Goal: Task Accomplishment & Management: Manage account settings

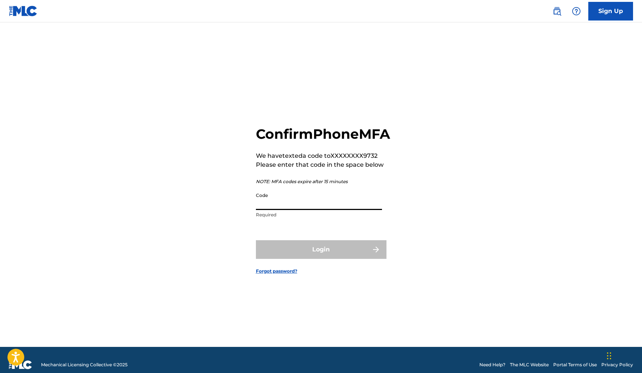
click at [274, 206] on input "Code" at bounding box center [319, 199] width 126 height 21
paste input "1 4 1"
drag, startPoint x: 264, startPoint y: 212, endPoint x: 501, endPoint y: 210, distance: 236.8
click at [501, 210] on div "Confirm Phone MFA We have texted a code to XXXXXXXX9732 Please enter that code …" at bounding box center [321, 194] width 522 height 306
type input "6"
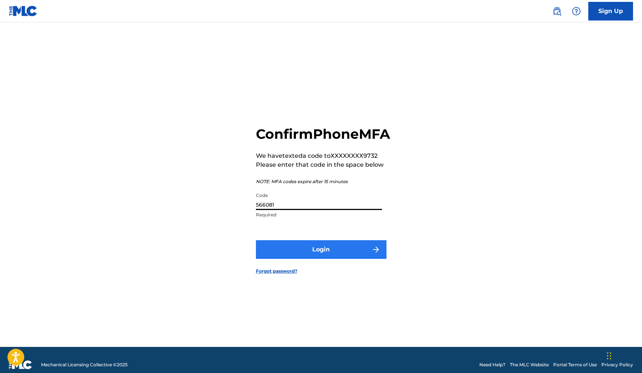
type input "566081"
click at [377, 254] on img "submit" at bounding box center [375, 249] width 9 height 9
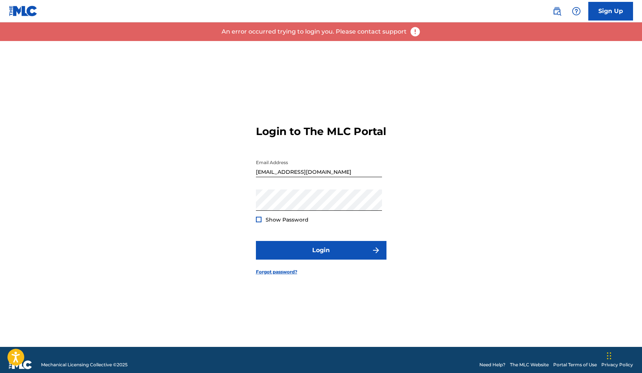
click at [436, 183] on div "Login to The MLC Portal Email Address [EMAIL_ADDRESS][DOMAIN_NAME] Password Sho…" at bounding box center [321, 194] width 522 height 306
click at [257, 222] on div at bounding box center [259, 220] width 6 height 6
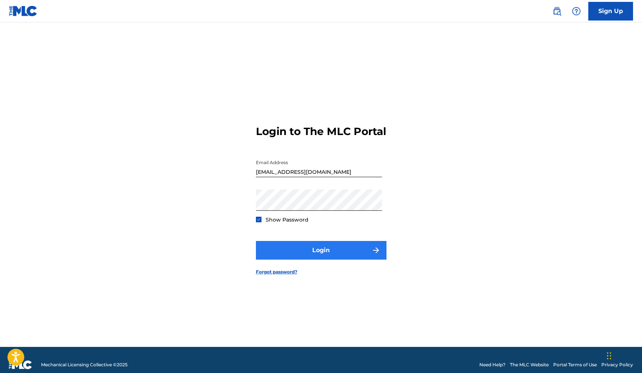
click at [311, 256] on button "Login" at bounding box center [321, 250] width 131 height 19
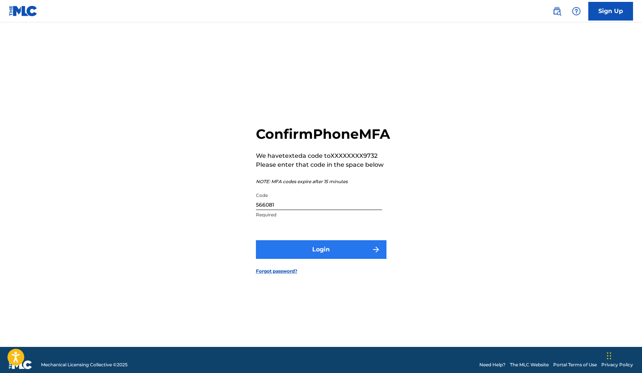
click at [318, 257] on button "Login" at bounding box center [321, 249] width 131 height 19
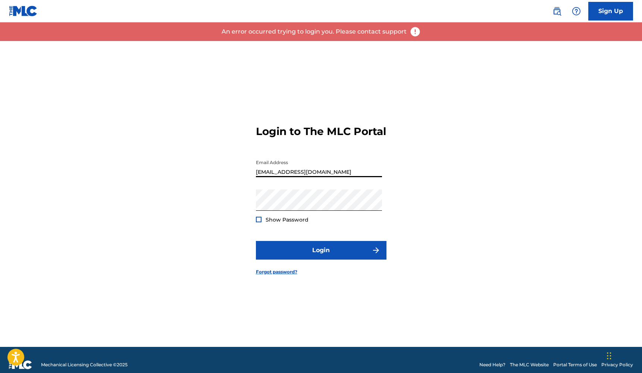
click at [425, 169] on div "Login to The MLC Portal Email Address [EMAIL_ADDRESS][DOMAIN_NAME] Password Sho…" at bounding box center [321, 194] width 522 height 306
click at [258, 222] on div at bounding box center [259, 220] width 6 height 6
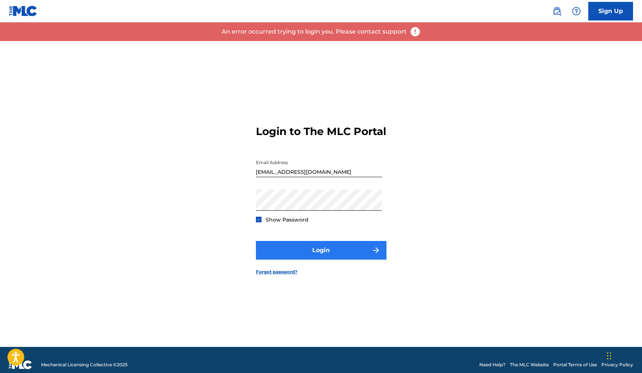
click at [318, 260] on button "Login" at bounding box center [321, 250] width 131 height 19
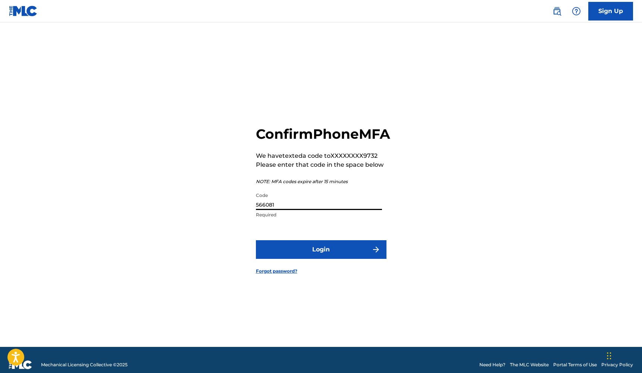
drag, startPoint x: 277, startPoint y: 212, endPoint x: 197, endPoint y: 212, distance: 79.8
click at [197, 212] on div "Confirm Phone MFA We have texted a code to XXXXXXXX9732 Please enter that code …" at bounding box center [321, 194] width 522 height 306
type input "566801"
click at [324, 259] on button "Login" at bounding box center [321, 249] width 131 height 19
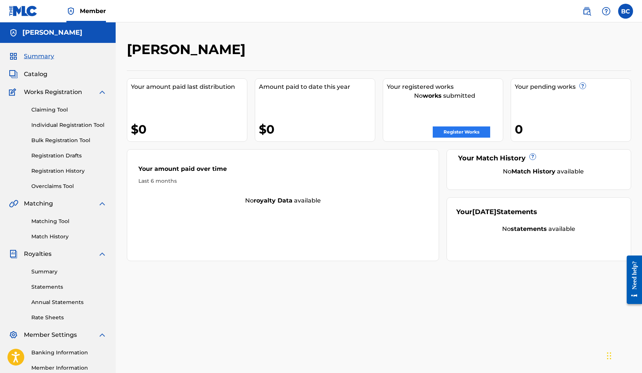
click at [468, 133] on link "Register Works" at bounding box center [461, 131] width 57 height 11
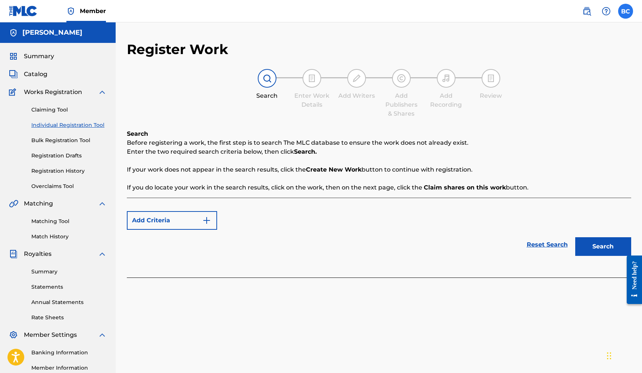
click at [628, 12] on label at bounding box center [625, 11] width 15 height 15
click at [625, 11] on input "BC [PERSON_NAME] [EMAIL_ADDRESS][DOMAIN_NAME] Profile Log out" at bounding box center [625, 11] width 0 height 0
click at [548, 133] on div "Member BC [GEOGRAPHIC_DATA] [PERSON_NAME] [EMAIL_ADDRESS][DOMAIN_NAME] Profile …" at bounding box center [321, 231] width 642 height 462
click at [625, 13] on label at bounding box center [625, 11] width 15 height 15
click at [625, 11] on input "BC [PERSON_NAME] [EMAIL_ADDRESS][DOMAIN_NAME] Profile Log out" at bounding box center [625, 11] width 0 height 0
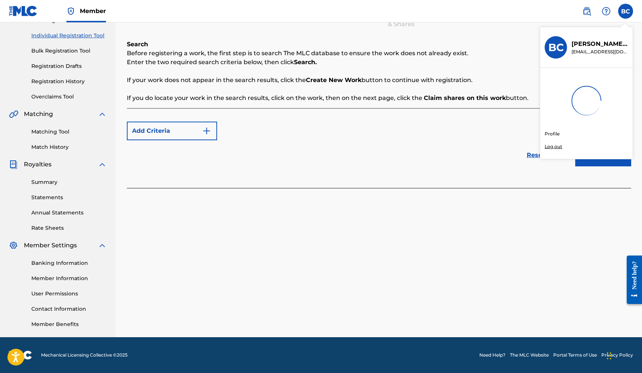
scroll to position [89, 0]
click at [55, 309] on link "Contact Information" at bounding box center [68, 309] width 75 height 8
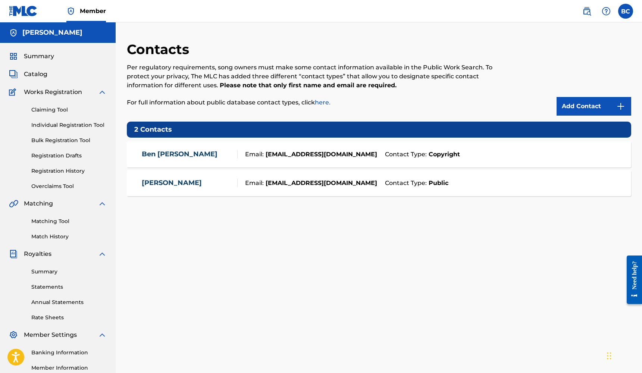
click at [182, 182] on link "[PERSON_NAME]" at bounding box center [172, 183] width 60 height 9
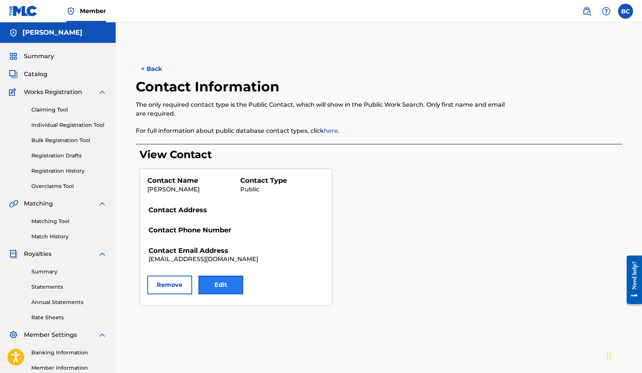
click at [231, 288] on button "Edit" at bounding box center [220, 285] width 45 height 19
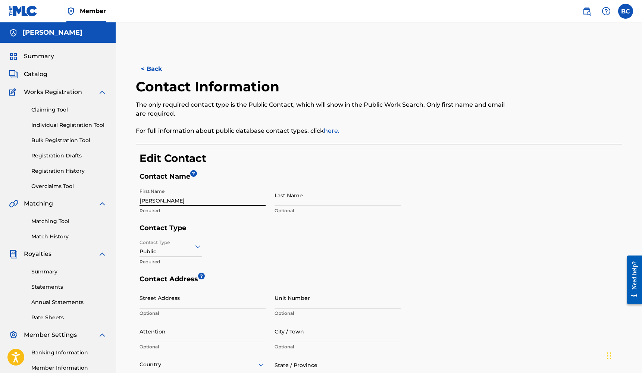
drag, startPoint x: 165, startPoint y: 201, endPoint x: 150, endPoint y: 201, distance: 15.3
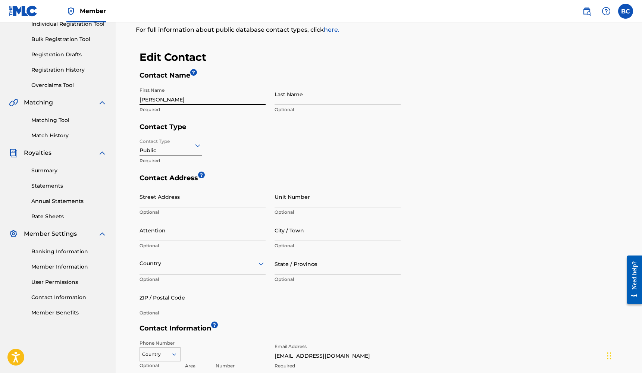
scroll to position [221, 0]
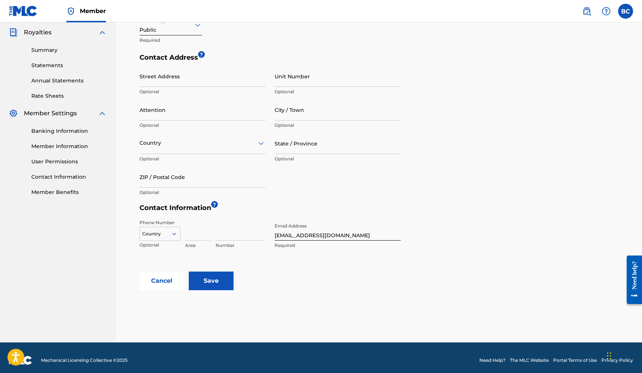
type input "[PERSON_NAME]"
click at [167, 233] on div at bounding box center [160, 234] width 40 height 8
click at [157, 243] on div "US, [GEOGRAPHIC_DATA] +1" at bounding box center [160, 252] width 40 height 29
click at [161, 232] on div at bounding box center [160, 234] width 40 height 8
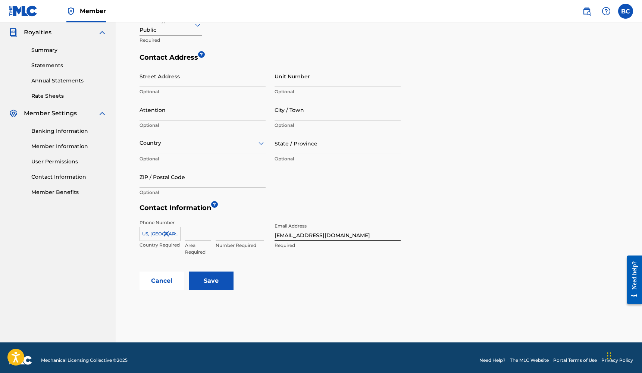
click at [313, 267] on div "Phone Number [GEOGRAPHIC_DATA], [GEOGRAPHIC_DATA] +1 Country Required Area Requ…" at bounding box center [269, 244] width 261 height 56
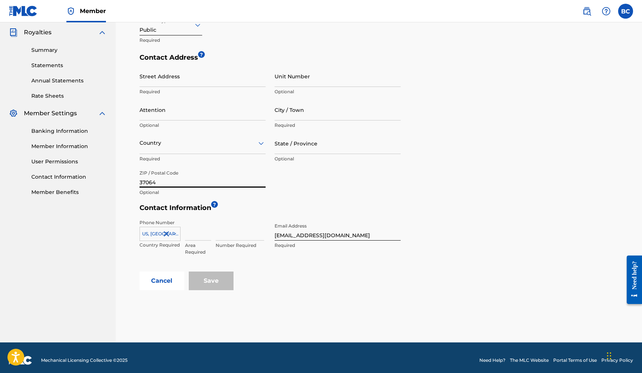
type input "37064"
click at [162, 142] on div at bounding box center [202, 142] width 126 height 9
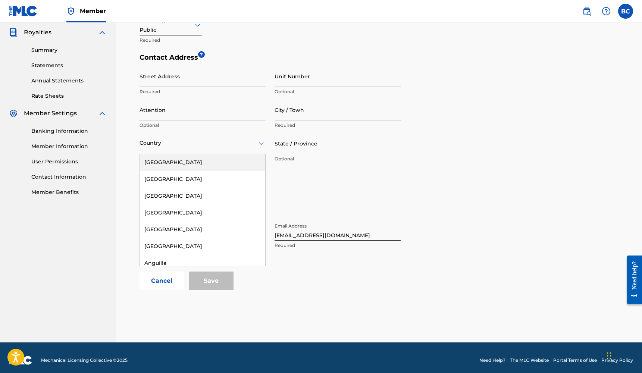
click at [167, 160] on div "[GEOGRAPHIC_DATA]" at bounding box center [202, 162] width 125 height 17
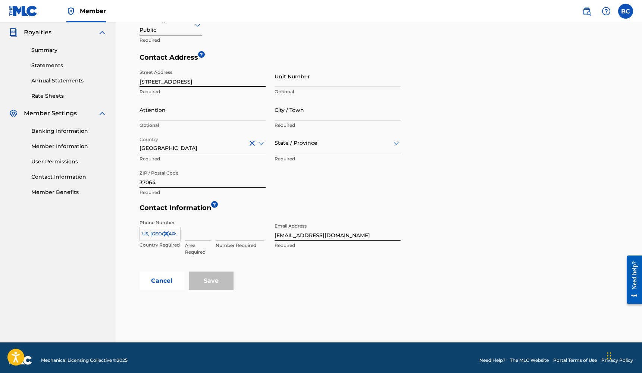
type input "[STREET_ADDRESS]"
type input "G"
type input "Franklin"
type input "T"
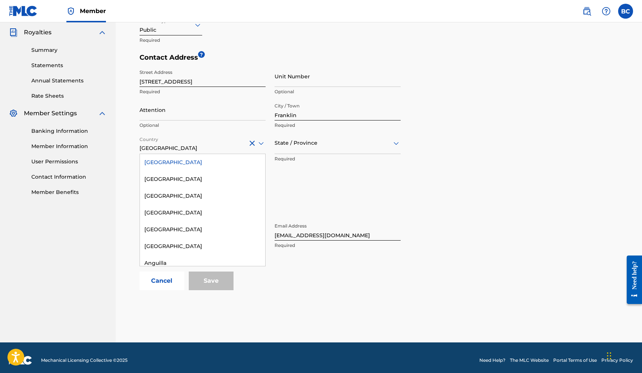
click at [162, 159] on div "[GEOGRAPHIC_DATA]" at bounding box center [202, 162] width 125 height 17
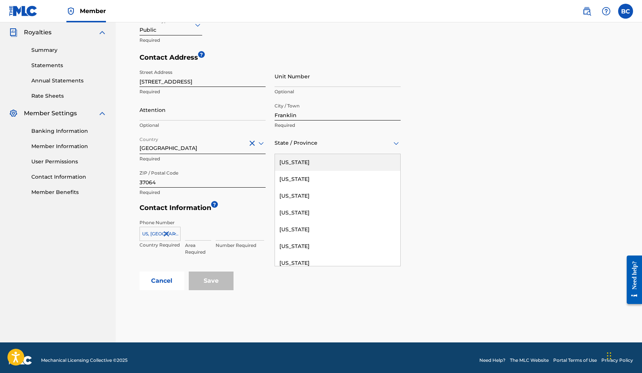
click at [317, 147] on div "State / Province" at bounding box center [337, 143] width 126 height 21
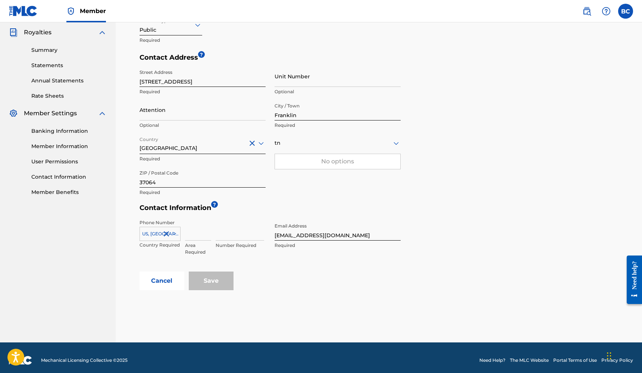
type input "t"
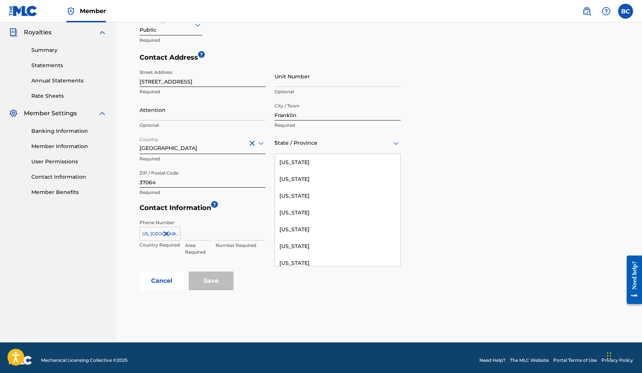
type input "TN"
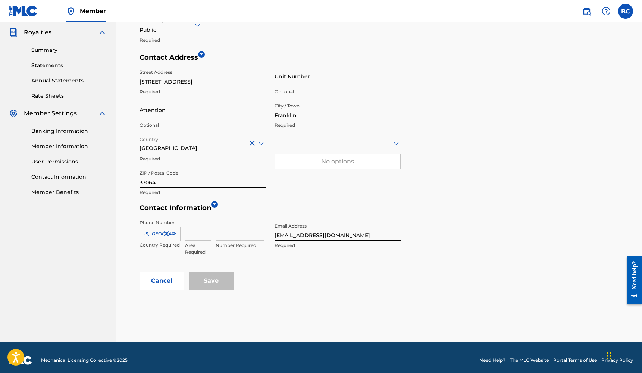
click at [315, 145] on div at bounding box center [337, 142] width 126 height 9
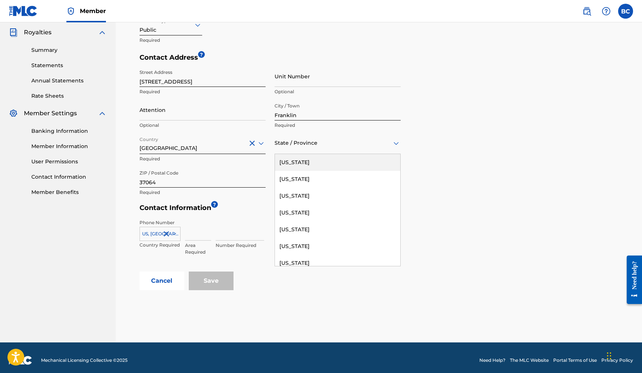
click at [314, 145] on div at bounding box center [337, 142] width 126 height 9
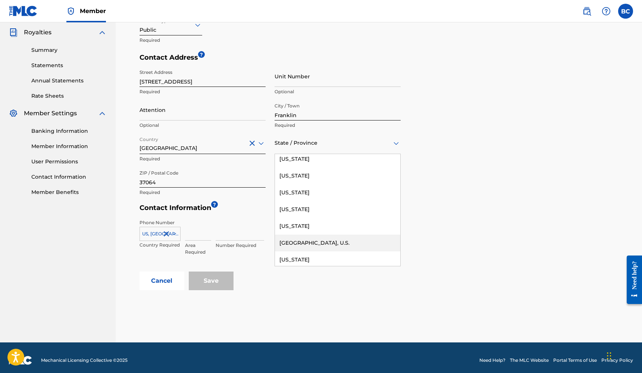
scroll to position [767, 0]
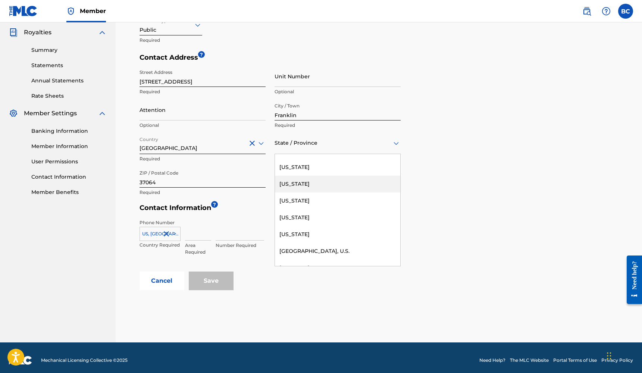
click at [297, 186] on div "[US_STATE]" at bounding box center [337, 184] width 125 height 17
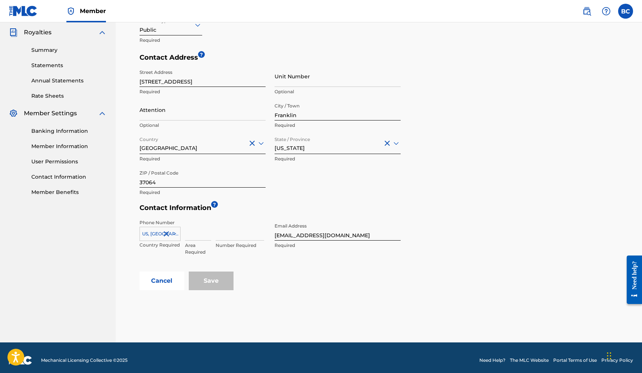
click at [234, 252] on div "Phone Number [GEOGRAPHIC_DATA], [GEOGRAPHIC_DATA] +1 Country Required Area Requ…" at bounding box center [269, 244] width 261 height 56
click at [197, 234] on input at bounding box center [198, 229] width 26 height 21
type input "815"
click at [240, 238] on input at bounding box center [240, 229] width 48 height 21
click at [208, 235] on input "8153555119" at bounding box center [198, 229] width 26 height 21
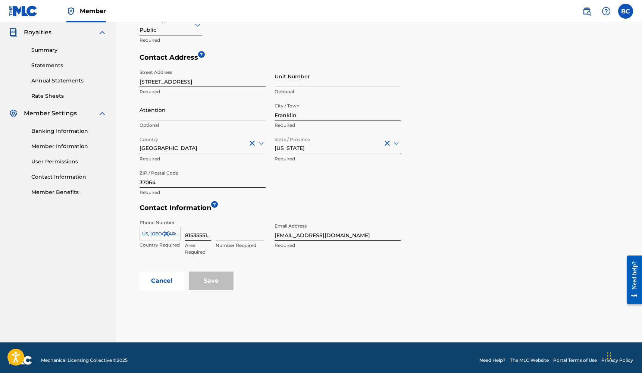
click at [208, 235] on input "8153555119" at bounding box center [198, 229] width 26 height 21
type input "815"
click at [240, 238] on input at bounding box center [240, 229] width 48 height 21
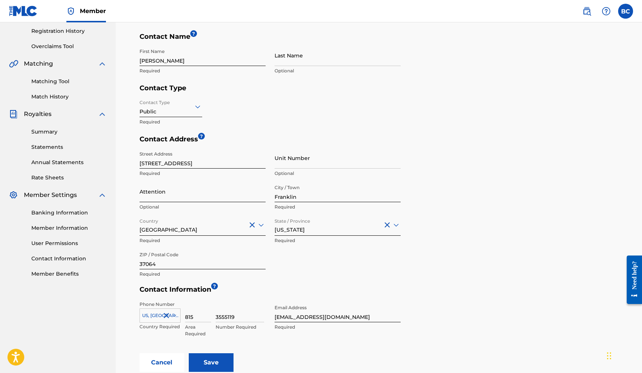
scroll to position [113, 0]
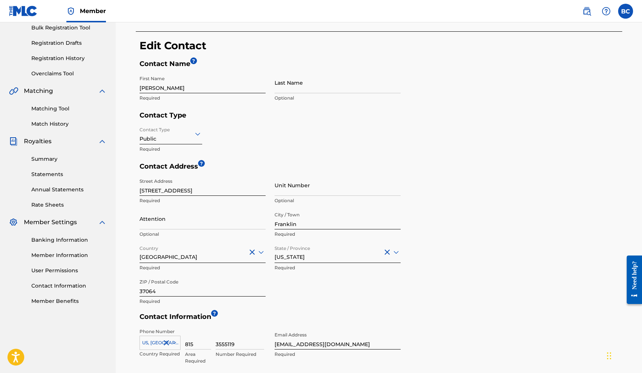
type input "3555119"
click at [194, 131] on icon at bounding box center [197, 133] width 9 height 9
click at [239, 137] on div "Contact Type Public selected, 1 of 4. 4 results available. Use Up and Down to c…" at bounding box center [269, 142] width 261 height 39
click at [179, 90] on input "[PERSON_NAME]" at bounding box center [202, 82] width 126 height 21
type input "Ben"
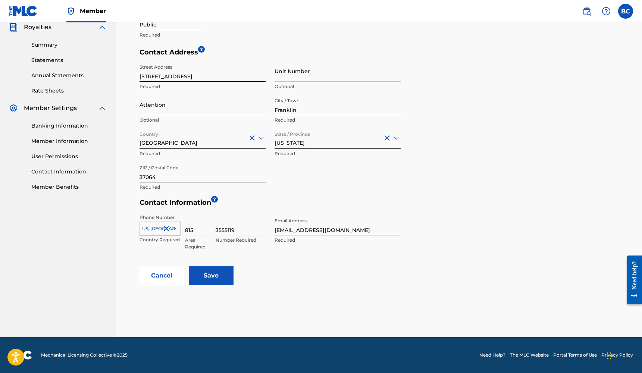
scroll to position [226, 0]
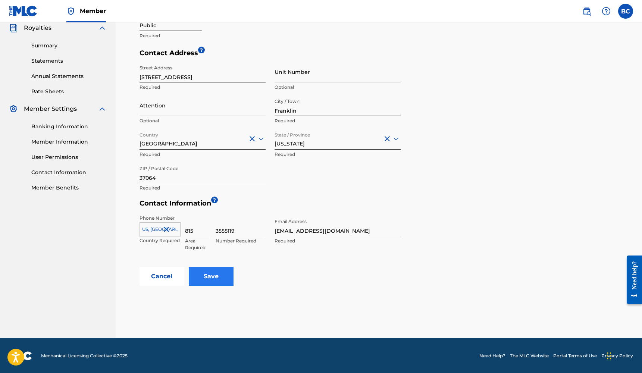
type input "[PERSON_NAME]"
click at [213, 278] on input "Save" at bounding box center [211, 276] width 45 height 19
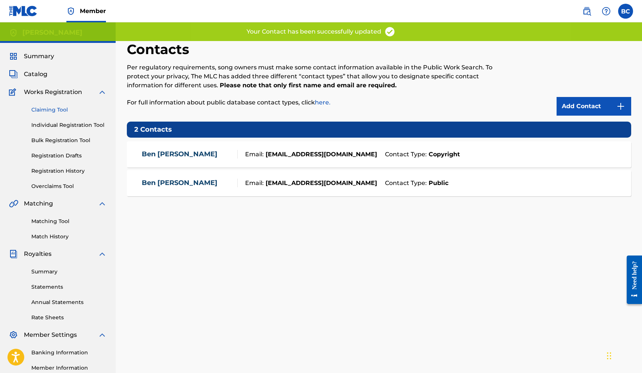
click at [61, 109] on link "Claiming Tool" at bounding box center [68, 110] width 75 height 8
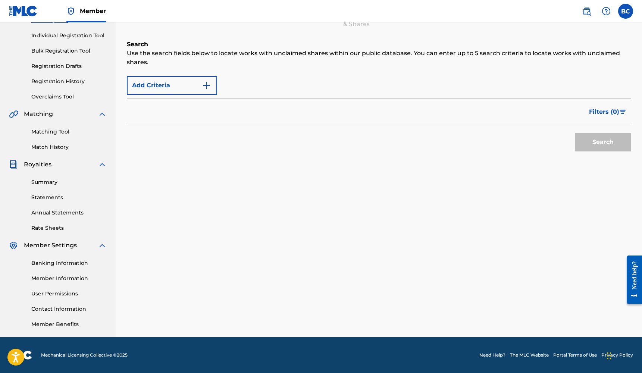
scroll to position [89, 0]
click at [66, 309] on link "Contact Information" at bounding box center [68, 309] width 75 height 8
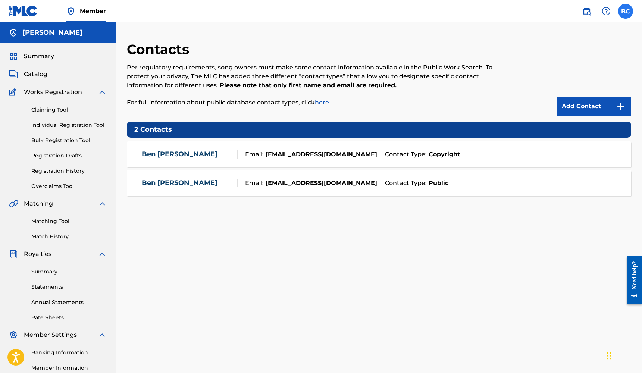
click at [625, 10] on label at bounding box center [625, 11] width 15 height 15
click at [625, 11] on input "BC [PERSON_NAME] [EMAIL_ADDRESS][DOMAIN_NAME] Profile Log out" at bounding box center [625, 11] width 0 height 0
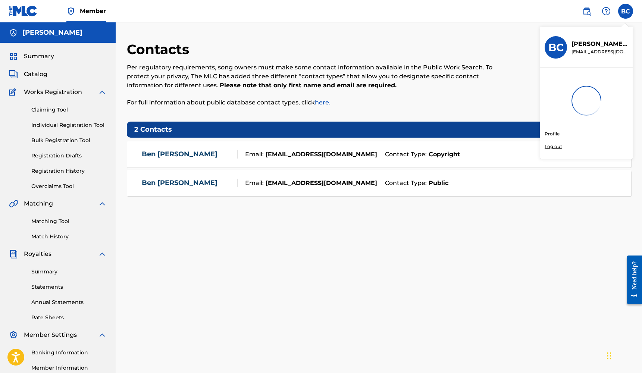
click at [554, 133] on link "Profile" at bounding box center [551, 134] width 15 height 7
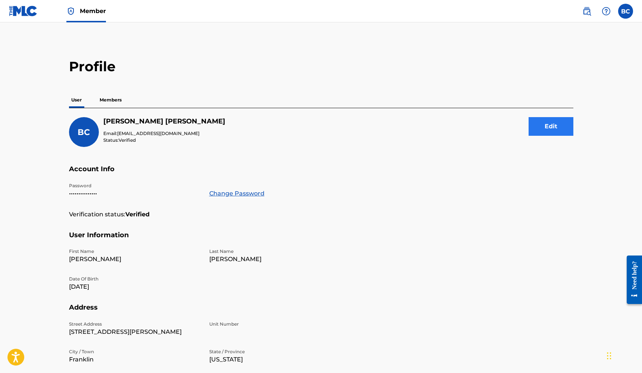
click at [549, 125] on button "Edit" at bounding box center [550, 126] width 45 height 19
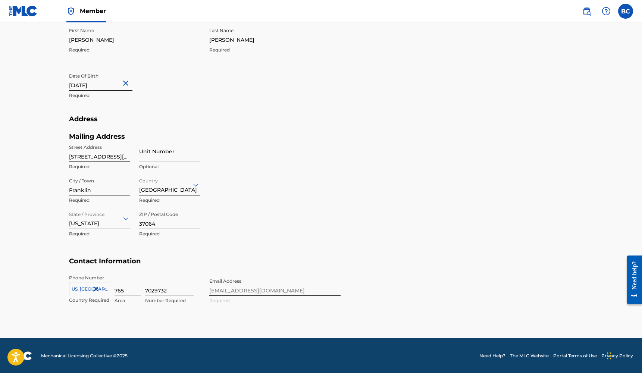
scroll to position [224, 0]
click at [265, 289] on div "Phone Number [GEOGRAPHIC_DATA] +1 Country Required 765 Area 7029732 Number Requ…" at bounding box center [204, 297] width 271 height 45
click at [228, 288] on div "Phone Number [GEOGRAPHIC_DATA] +1 Country Required 765 Area 7029732 Number Requ…" at bounding box center [204, 297] width 271 height 45
click at [125, 290] on input "765" at bounding box center [127, 285] width 26 height 21
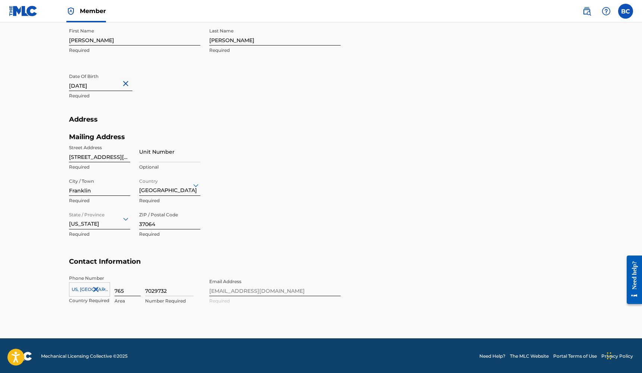
click at [125, 290] on input "765" at bounding box center [127, 285] width 26 height 21
type input "815"
type input "3555119"
drag, startPoint x: 128, startPoint y: 157, endPoint x: 43, endPoint y: 157, distance: 84.6
type input "[STREET_ADDRESS]"
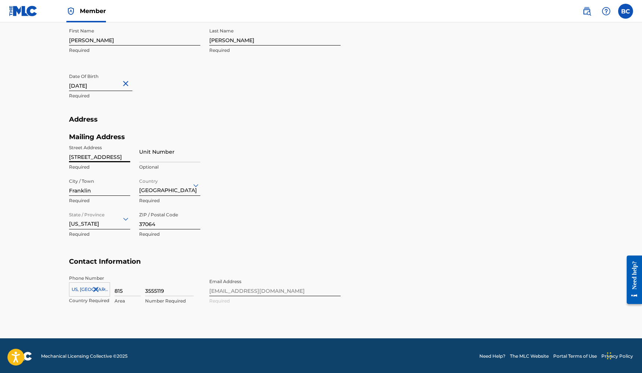
select select "8"
select select "2022"
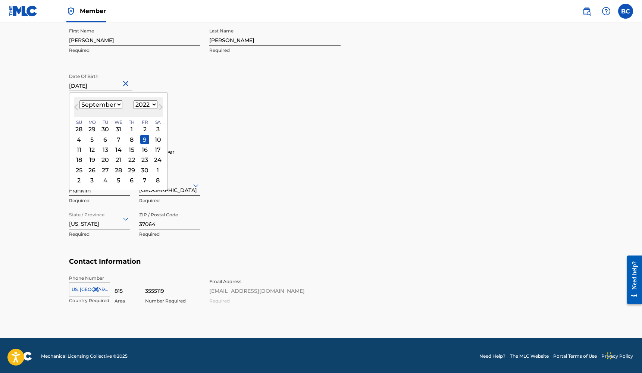
drag, startPoint x: 118, startPoint y: 87, endPoint x: 16, endPoint y: 87, distance: 101.8
click at [16, 87] on main "Profile User Members BC [PERSON_NAME] Email: [EMAIL_ADDRESS][DOMAIN_NAME] Statu…" at bounding box center [321, 69] width 642 height 540
type input "[DATE]"
click at [227, 112] on div "First Name [PERSON_NAME] Required Last Name [PERSON_NAME] Required Date Of Birt…" at bounding box center [204, 69] width 271 height 91
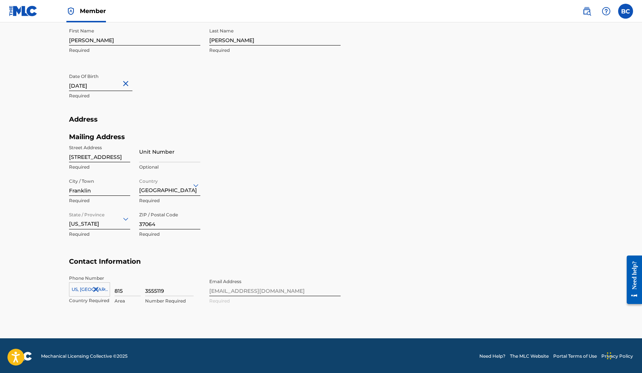
click at [132, 82] on button "Close" at bounding box center [126, 83] width 11 height 23
type input "[DATE]"
click at [106, 103] on div "Date Of Birth Required" at bounding box center [134, 87] width 131 height 34
click at [82, 89] on input "text" at bounding box center [100, 80] width 63 height 21
select select "8"
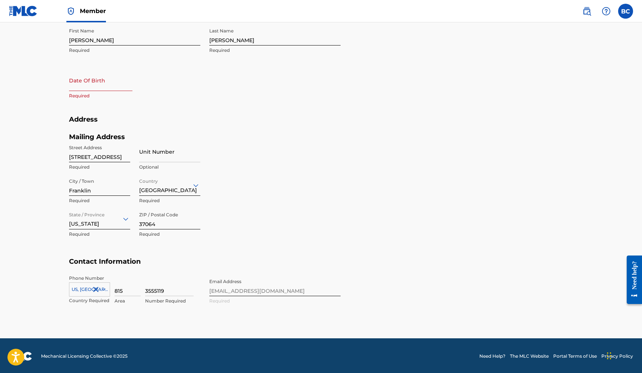
select select "2025"
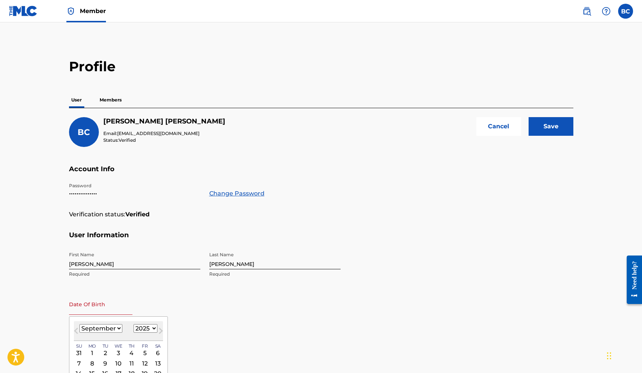
scroll to position [0, 0]
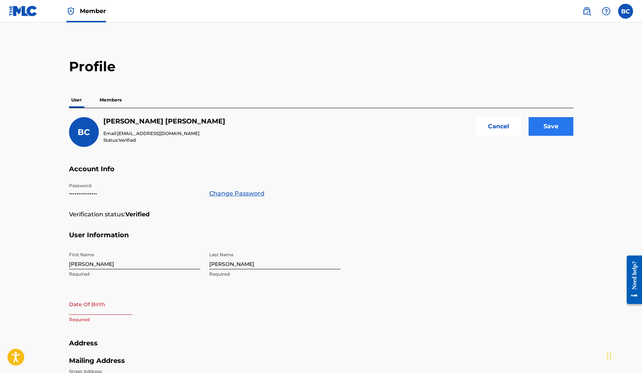
click at [558, 125] on input "Save" at bounding box center [550, 126] width 45 height 19
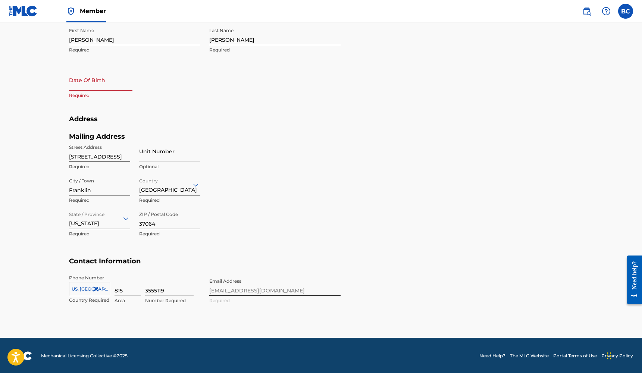
scroll to position [224, 0]
click at [103, 287] on div "US, [GEOGRAPHIC_DATA] +1" at bounding box center [89, 287] width 41 height 11
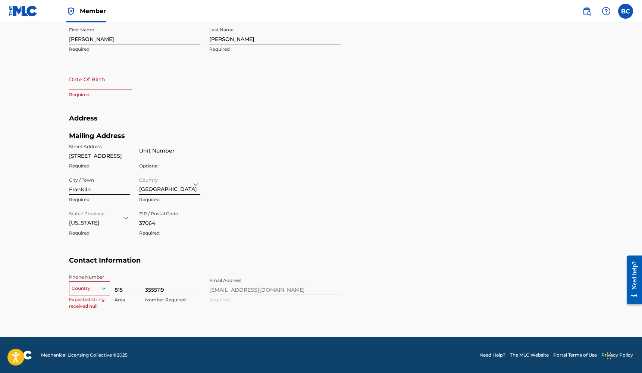
click at [101, 286] on div "Country" at bounding box center [89, 286] width 41 height 11
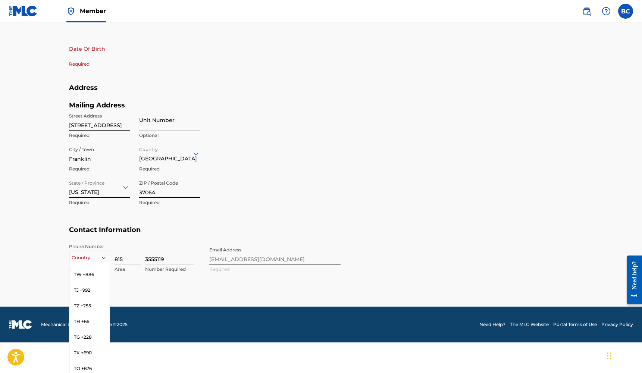
scroll to position [3271, 0]
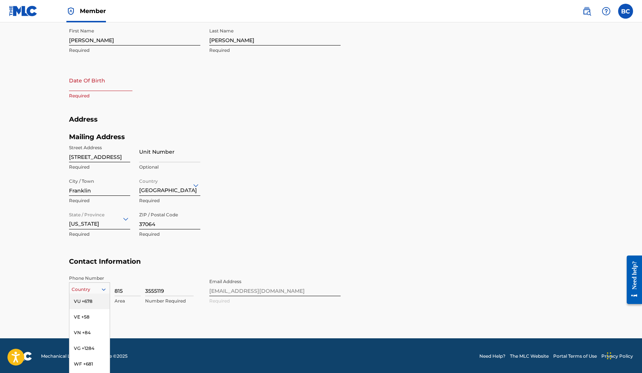
click at [82, 255] on div "BC [PERSON_NAME] Email: [EMAIL_ADDRESS][DOMAIN_NAME] Status: Verified Cancel Sa…" at bounding box center [321, 102] width 504 height 436
type input "U"
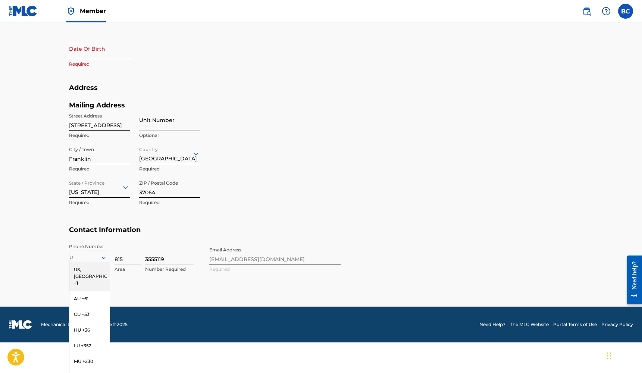
click at [90, 268] on div "US, [GEOGRAPHIC_DATA] +1" at bounding box center [89, 276] width 40 height 29
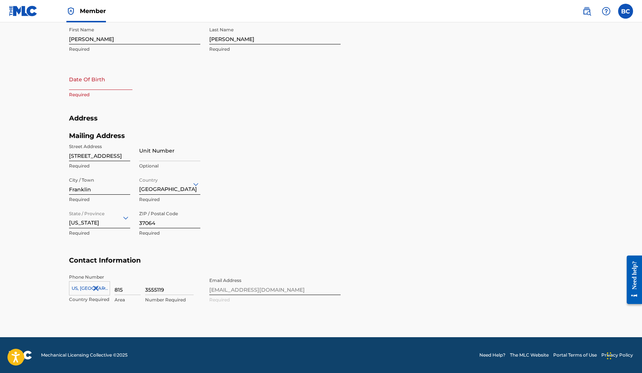
scroll to position [224, 0]
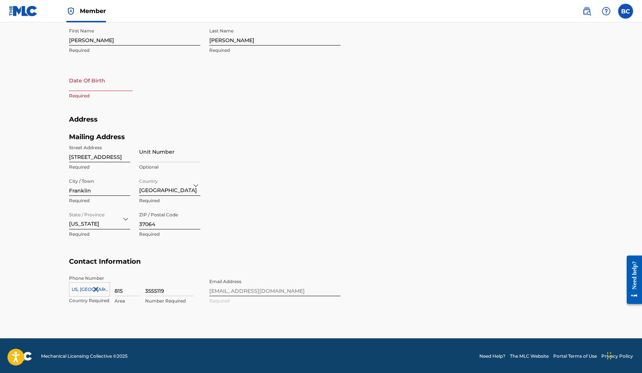
click at [251, 285] on div "Phone Number [GEOGRAPHIC_DATA] +1 Country Required 815 Area 3555119 Number Requ…" at bounding box center [204, 297] width 271 height 45
click at [239, 288] on div "Phone Number [GEOGRAPHIC_DATA] +1 Country Required 815 Area 3555119 Number Requ…" at bounding box center [204, 297] width 271 height 45
click at [208, 290] on div "Phone Number [GEOGRAPHIC_DATA] +1 Country Required 815 Area 3555119 Number Requ…" at bounding box center [204, 297] width 271 height 45
click at [230, 289] on div "Phone Number [GEOGRAPHIC_DATA] +1 Country Required 815 Area 3555119 Number Requ…" at bounding box center [204, 297] width 271 height 45
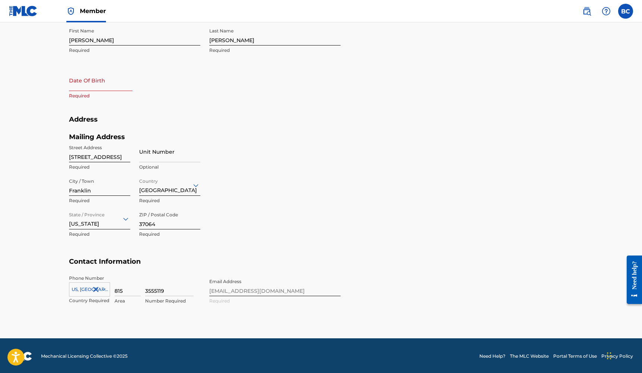
click at [230, 289] on div "Phone Number [GEOGRAPHIC_DATA] +1 Country Required 815 Area 3555119 Number Requ…" at bounding box center [204, 297] width 271 height 45
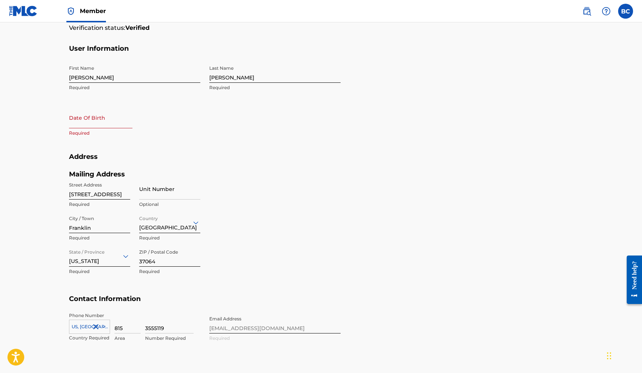
scroll to position [188, 0]
click at [85, 120] on input "text" at bounding box center [100, 116] width 63 height 21
select select "8"
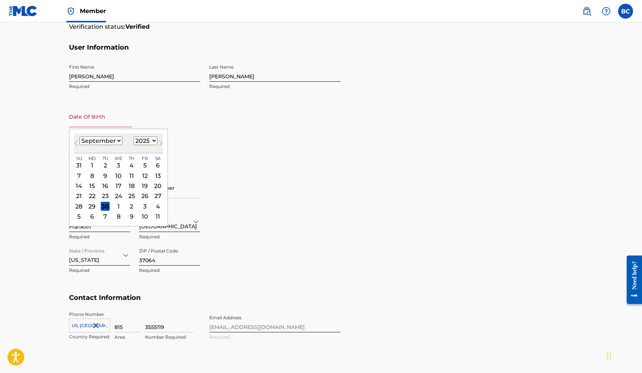
select select "1981"
click at [103, 165] on div "1" at bounding box center [105, 165] width 9 height 9
type input "[DATE]"
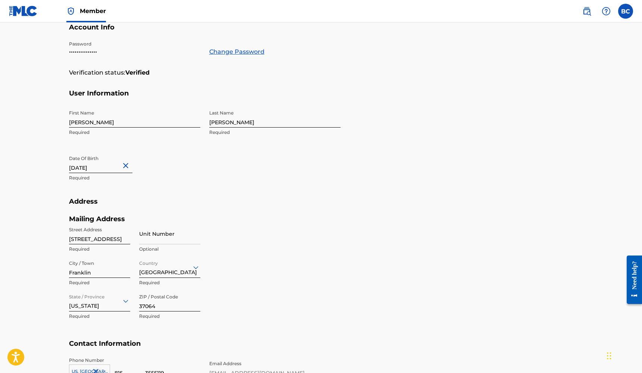
scroll to position [128, 0]
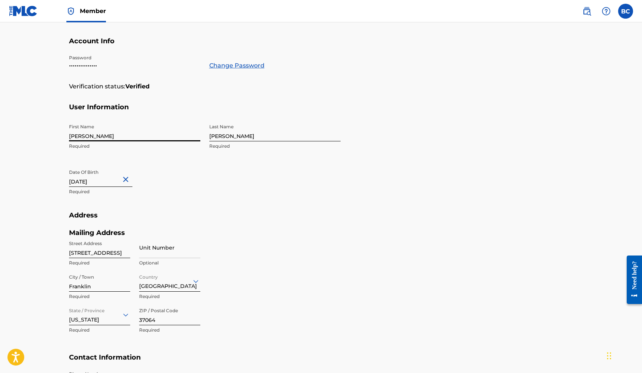
drag, startPoint x: 102, startPoint y: 136, endPoint x: 79, endPoint y: 136, distance: 22.7
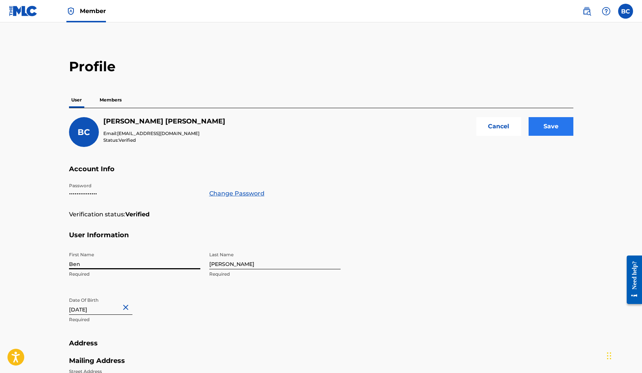
scroll to position [0, 0]
type input "Ben"
click at [549, 128] on input "Save" at bounding box center [550, 126] width 45 height 19
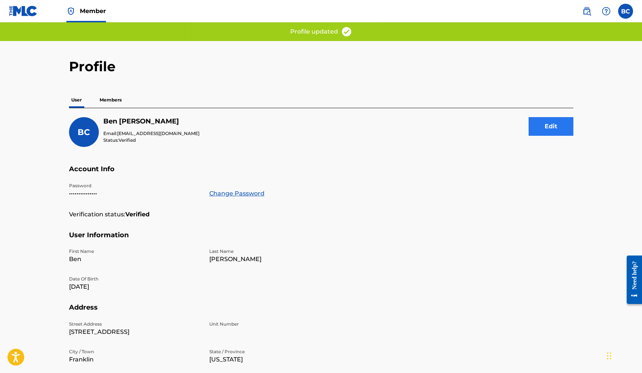
click at [544, 127] on button "Edit" at bounding box center [550, 126] width 45 height 19
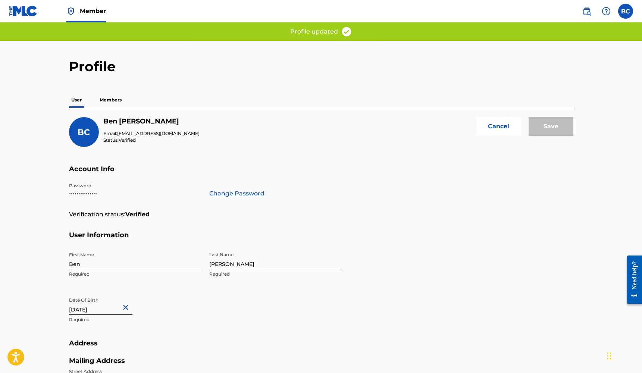
click at [81, 140] on div "BC" at bounding box center [84, 132] width 30 height 30
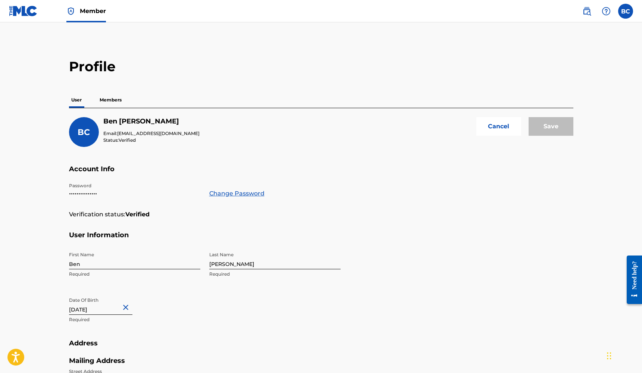
click at [116, 100] on p "Members" at bounding box center [110, 100] width 26 height 16
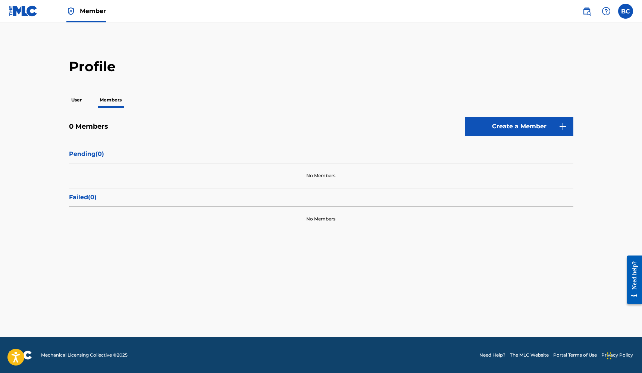
click at [79, 101] on p "User" at bounding box center [76, 100] width 15 height 16
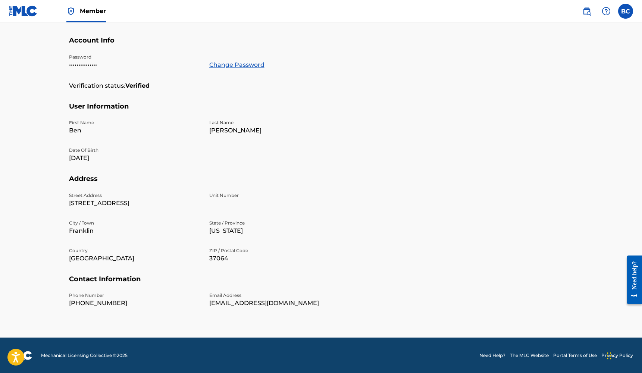
scroll to position [128, 0]
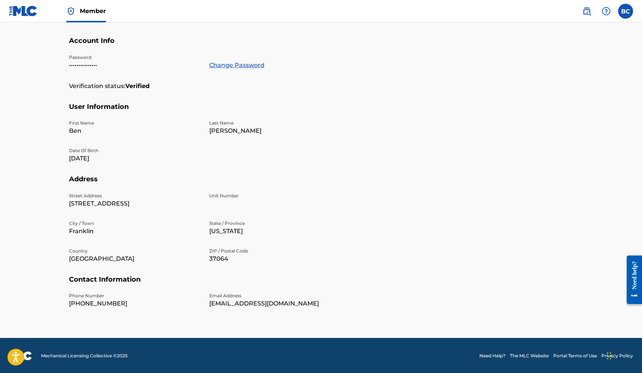
click at [236, 301] on p "[EMAIL_ADDRESS][DOMAIN_NAME]" at bounding box center [274, 303] width 131 height 9
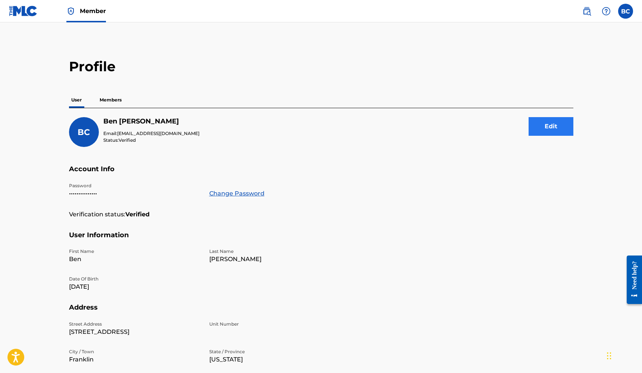
scroll to position [0, 0]
click at [634, 278] on div "Need help?" at bounding box center [634, 275] width 10 height 28
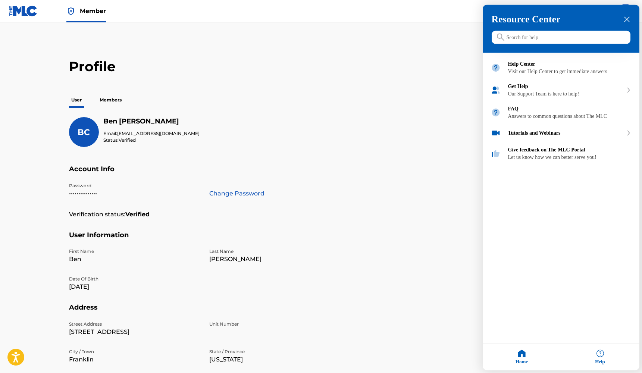
click at [524, 42] on input "Search for help" at bounding box center [560, 37] width 139 height 13
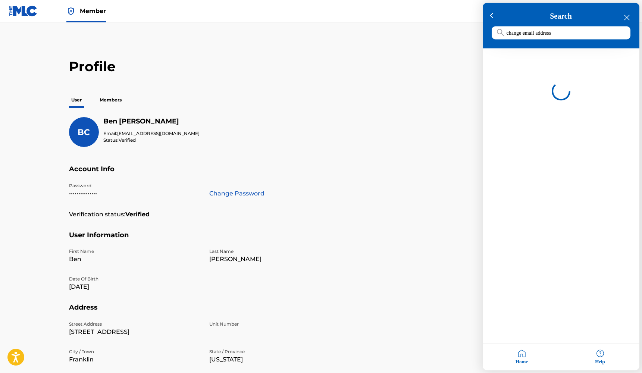
type input "change email address"
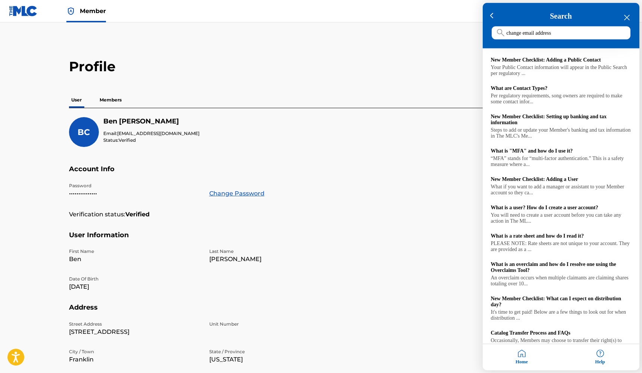
click at [628, 17] on icon "close resource center" at bounding box center [627, 18] width 6 height 6
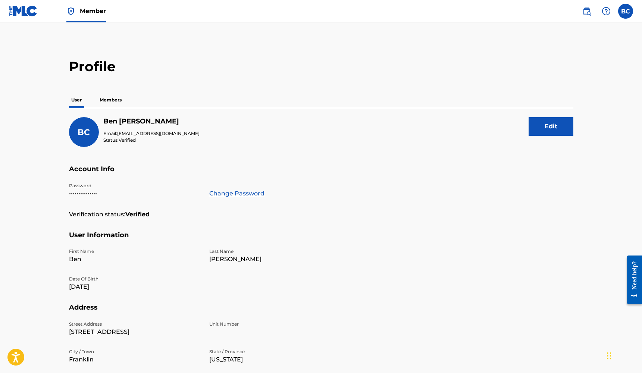
click at [111, 101] on p "Members" at bounding box center [110, 100] width 26 height 16
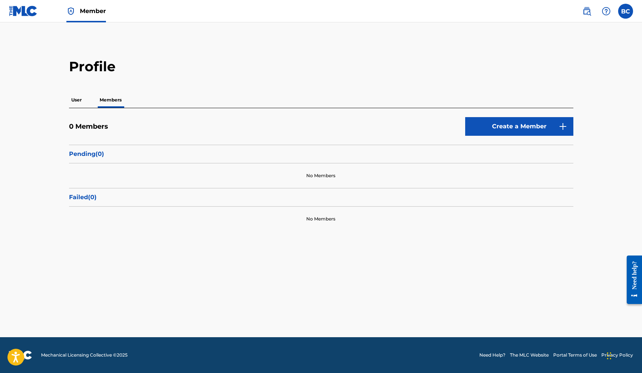
click at [79, 101] on p "User" at bounding box center [76, 100] width 15 height 16
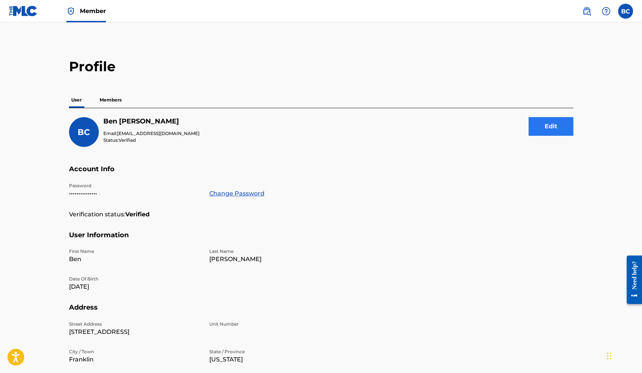
click at [550, 135] on button "Edit" at bounding box center [550, 126] width 45 height 19
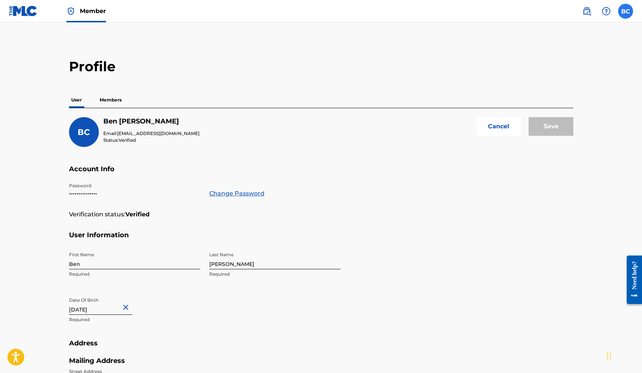
click at [625, 9] on label at bounding box center [625, 11] width 15 height 15
click at [625, 11] on input "BC [PERSON_NAME] [EMAIL_ADDRESS][DOMAIN_NAME] Profile Log out" at bounding box center [625, 11] width 0 height 0
click at [629, 12] on div "BC BC [PERSON_NAME] [EMAIL_ADDRESS][DOMAIN_NAME] Profile Log out" at bounding box center [625, 11] width 15 height 15
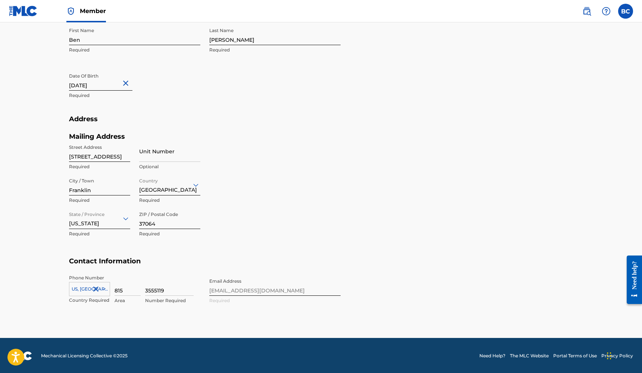
scroll to position [224, 0]
click at [274, 196] on div "Mailing Address Street Address [STREET_ADDRESS] Unit Number Optional City / Tow…" at bounding box center [204, 195] width 271 height 125
click at [265, 290] on div "Phone Number [GEOGRAPHIC_DATA] +1 Country Required 815 Area 3555119 Number Requ…" at bounding box center [204, 297] width 271 height 45
